Goal: Information Seeking & Learning: Learn about a topic

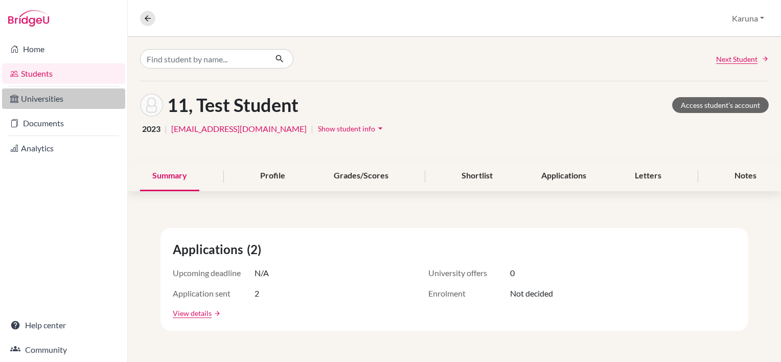
click at [55, 97] on link "Universities" at bounding box center [63, 98] width 123 height 20
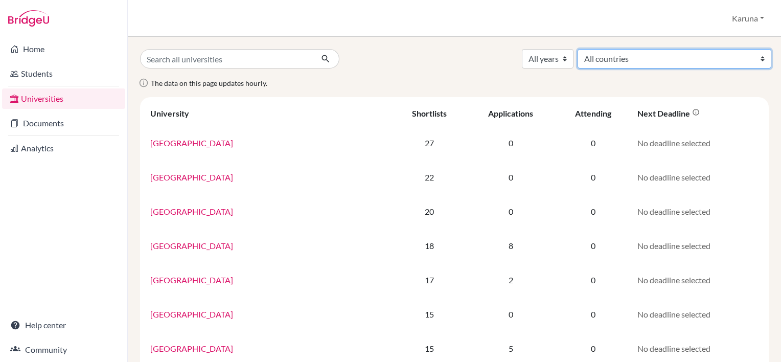
click at [709, 57] on select "All countries Afghanistan Australia Belgium Canada China France Germany Hong Ko…" at bounding box center [674, 58] width 194 height 19
select select "172"
click at [653, 49] on select "All countries Afghanistan Australia Belgium Canada China France Germany Hong Ko…" at bounding box center [674, 58] width 194 height 19
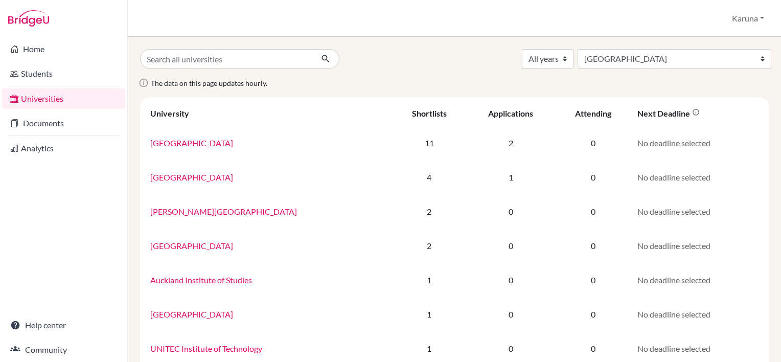
select select "172"
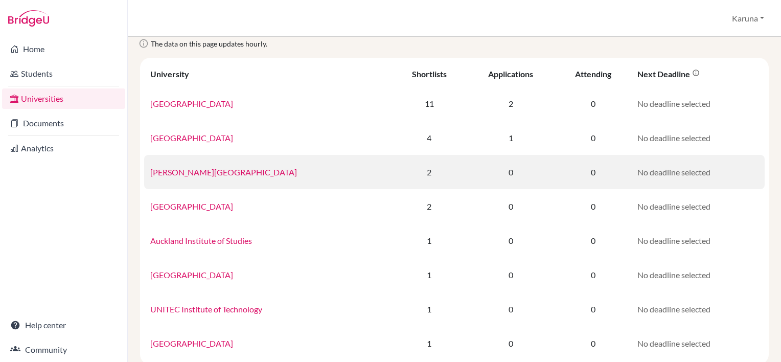
scroll to position [15, 0]
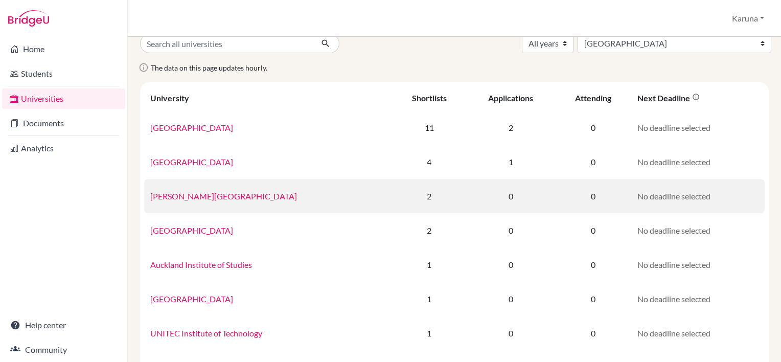
click at [181, 193] on link "[PERSON_NAME][GEOGRAPHIC_DATA]" at bounding box center [223, 196] width 147 height 10
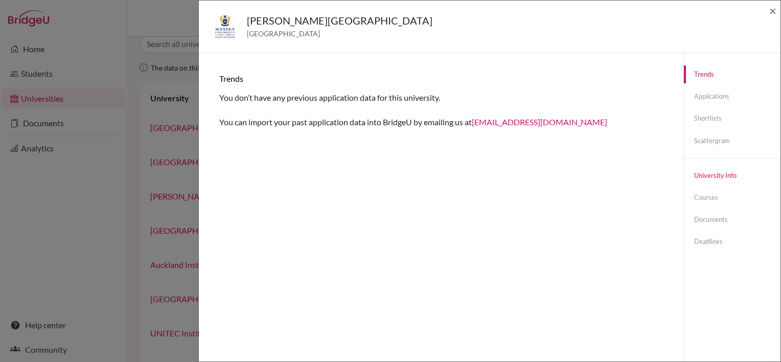
click at [705, 176] on link "University info" at bounding box center [732, 176] width 97 height 18
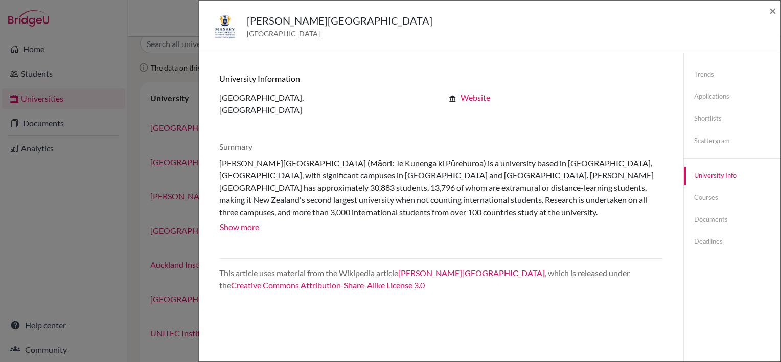
scroll to position [0, 0]
click at [479, 100] on link "Website" at bounding box center [475, 97] width 30 height 10
